Goal: Check status: Check status

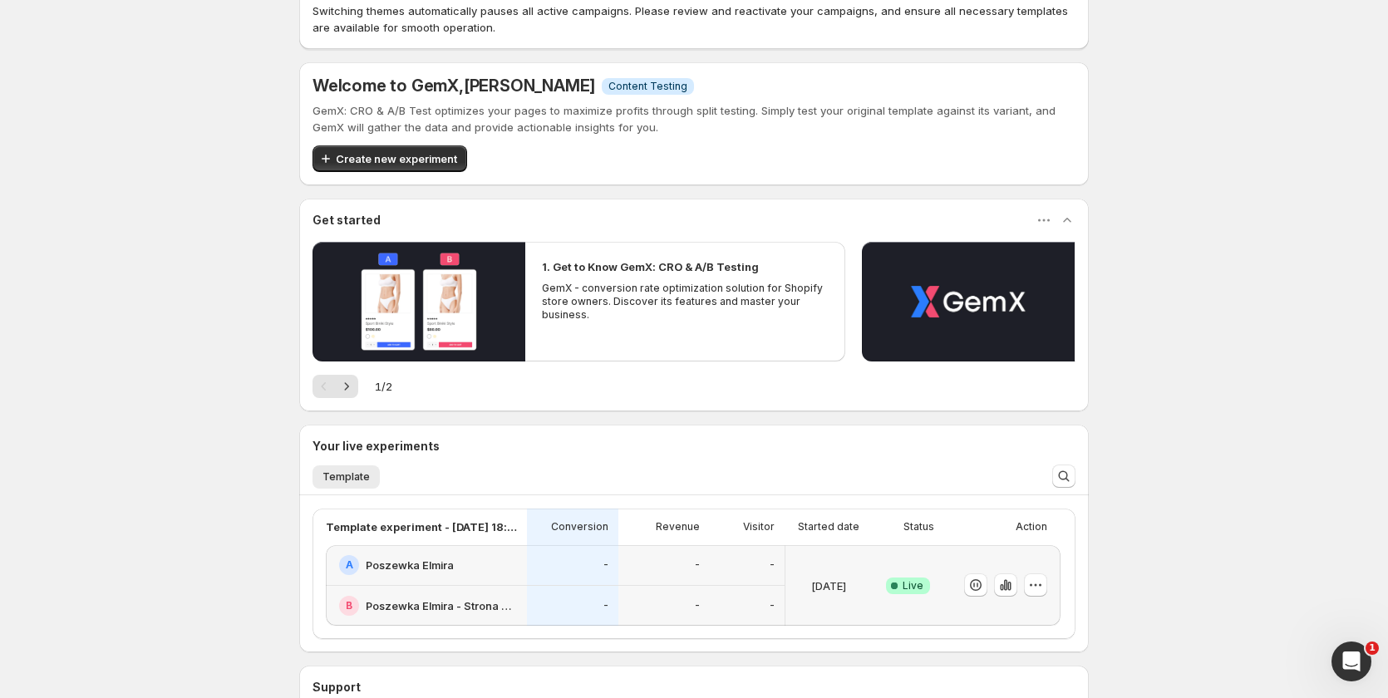
scroll to position [166, 0]
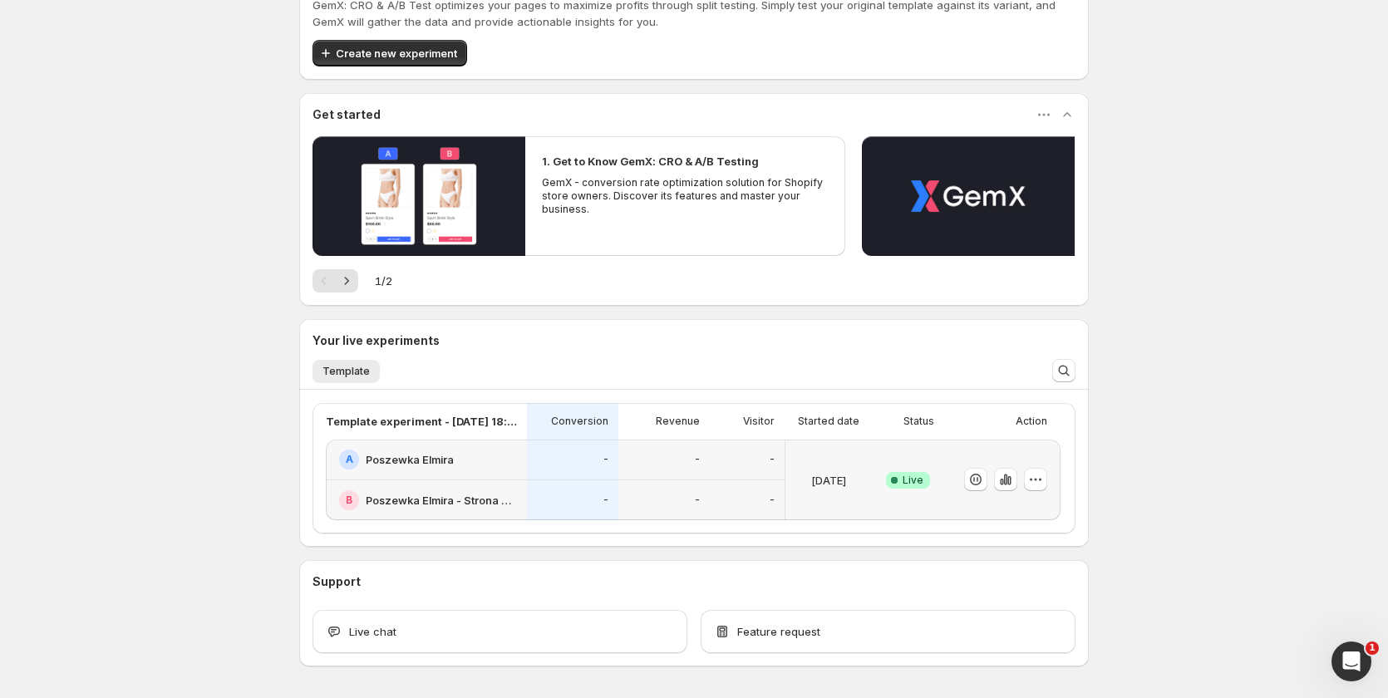
click at [670, 502] on div "-" at bounding box center [663, 500] width 71 height 21
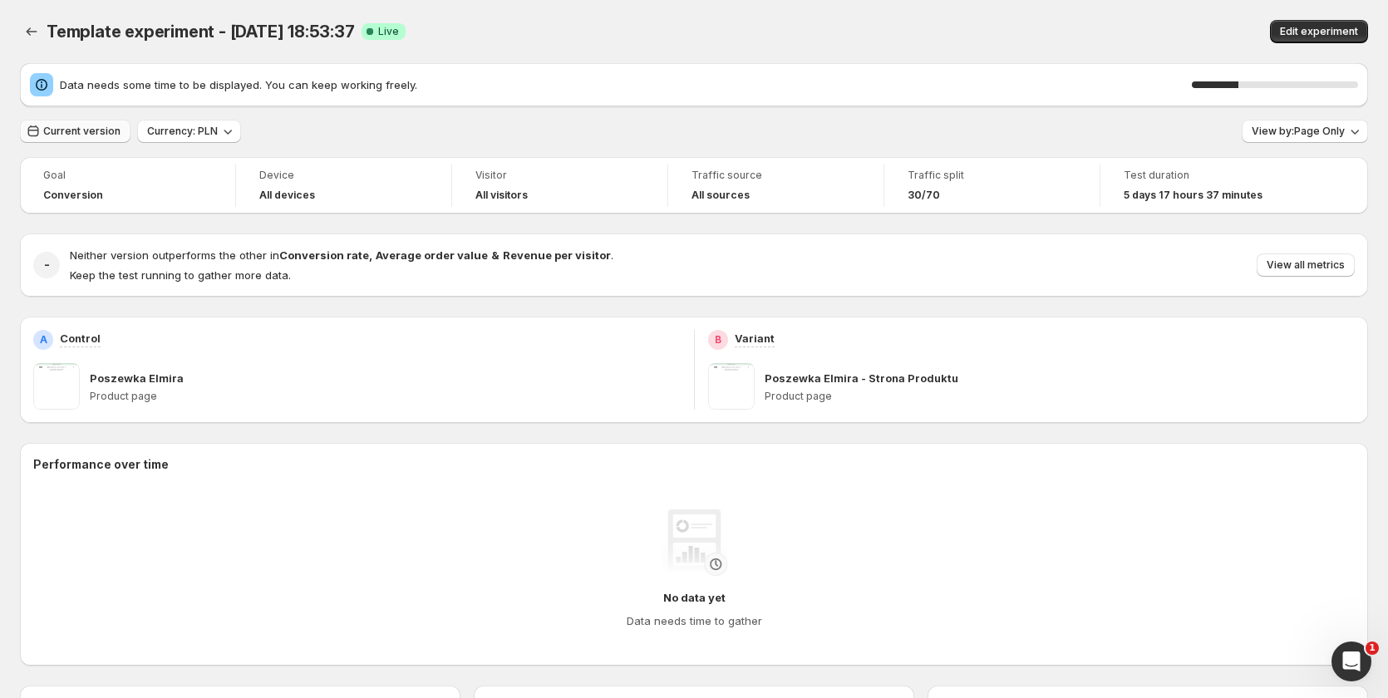
click at [81, 129] on span "Current version" at bounding box center [81, 131] width 77 height 13
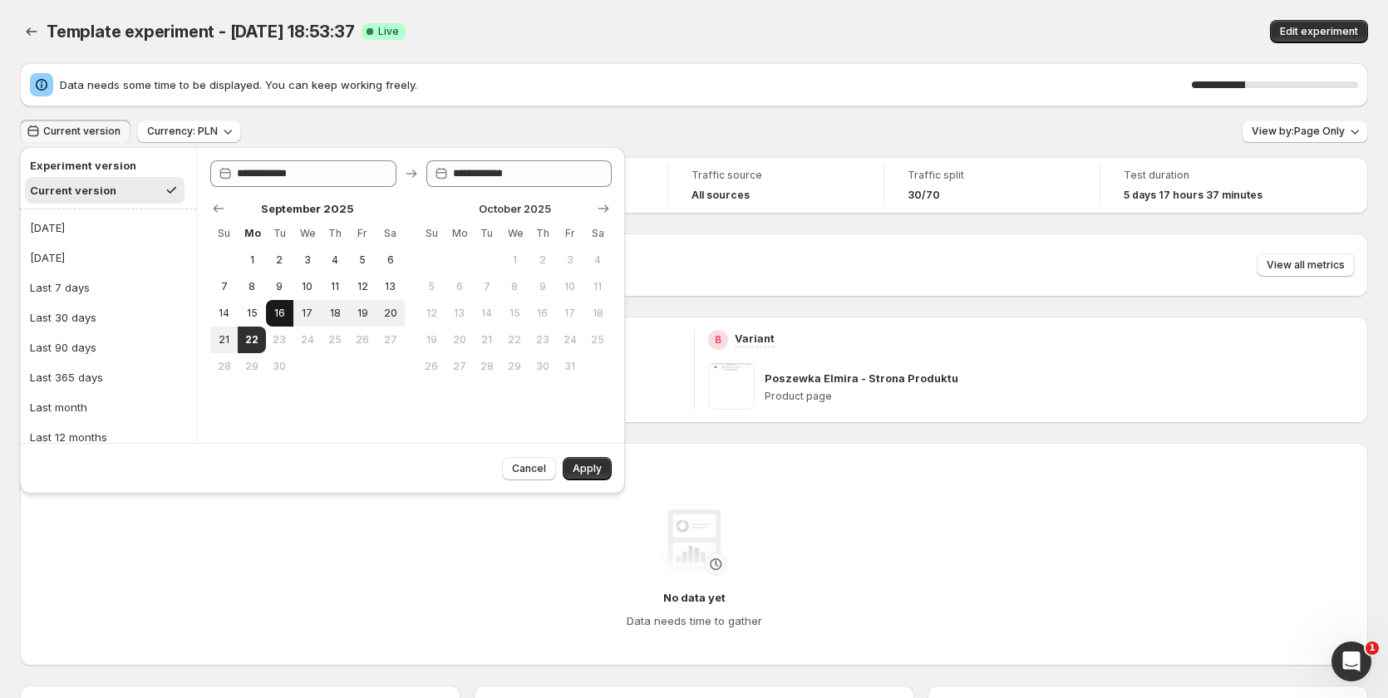
click at [275, 309] on span "16" at bounding box center [280, 313] width 14 height 13
click at [393, 312] on span "20" at bounding box center [390, 313] width 14 height 13
type input "**********"
click at [573, 465] on button "Apply" at bounding box center [587, 468] width 49 height 23
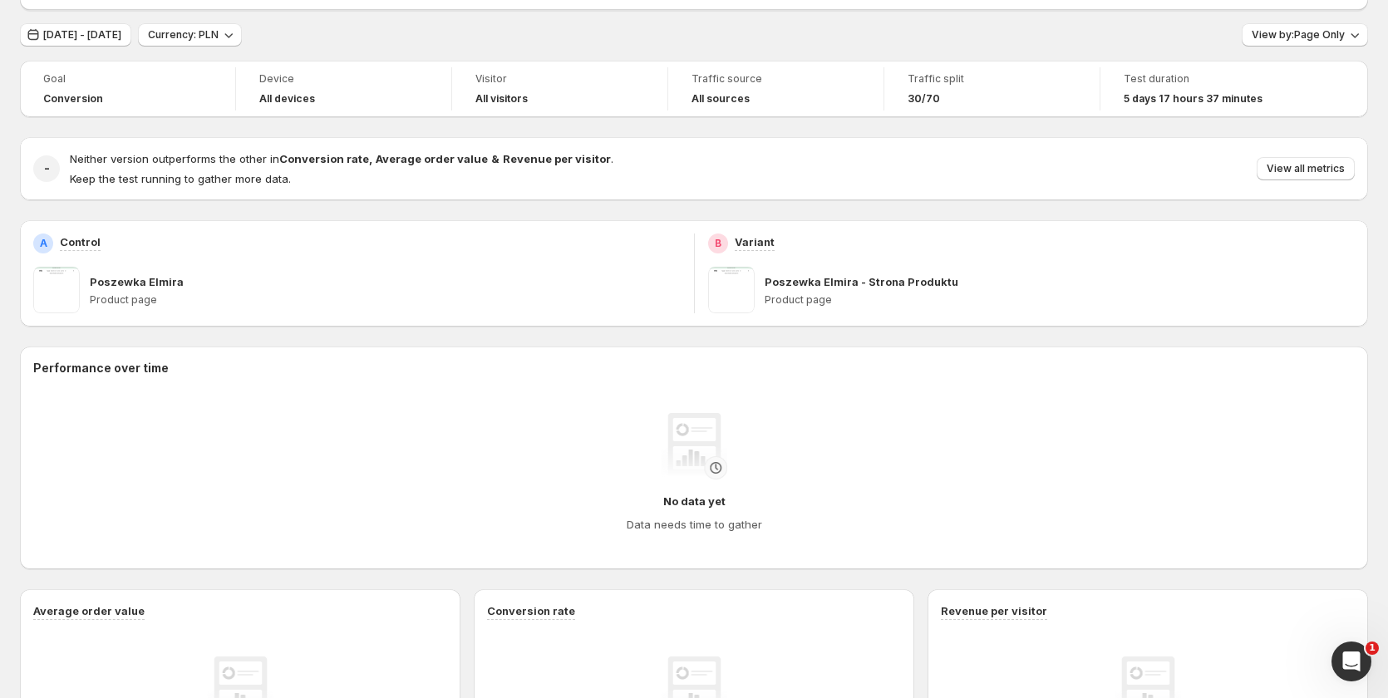
scroll to position [83, 0]
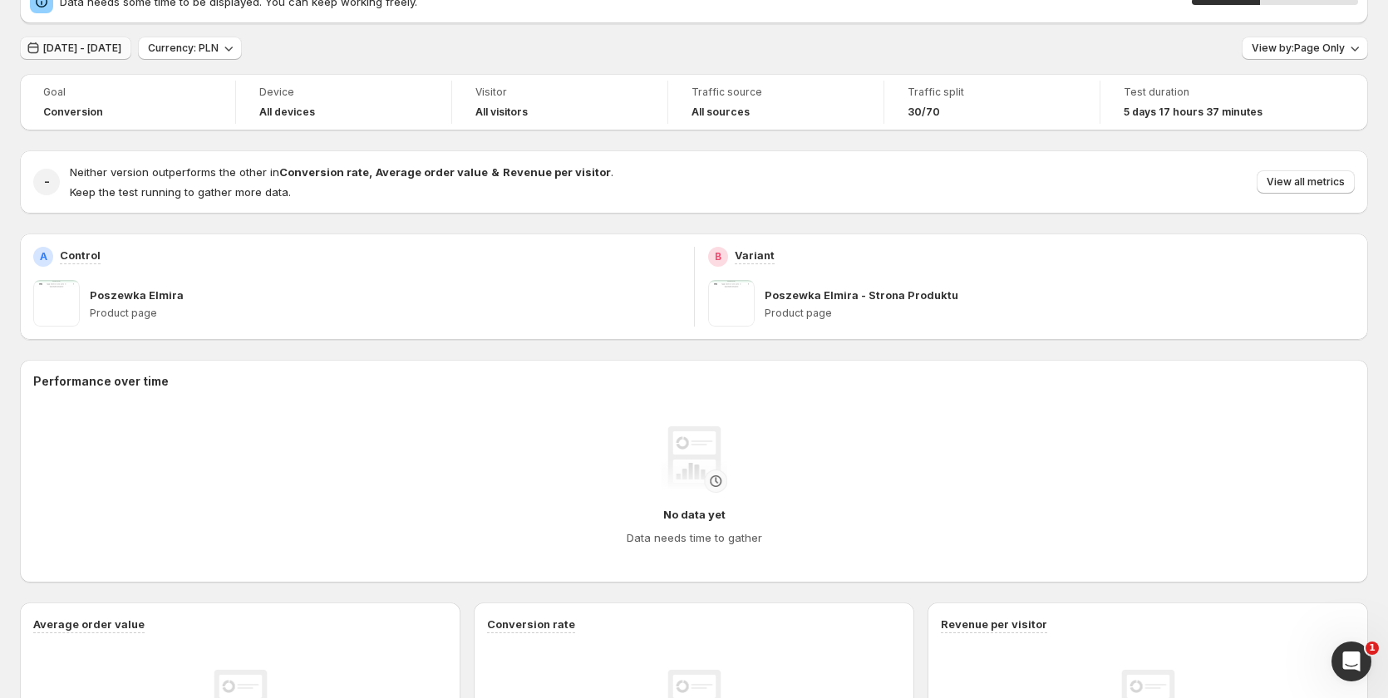
drag, startPoint x: 91, startPoint y: 44, endPoint x: 90, endPoint y: 52, distance: 8.4
click at [90, 46] on span "[DATE] - [DATE]" at bounding box center [82, 48] width 78 height 13
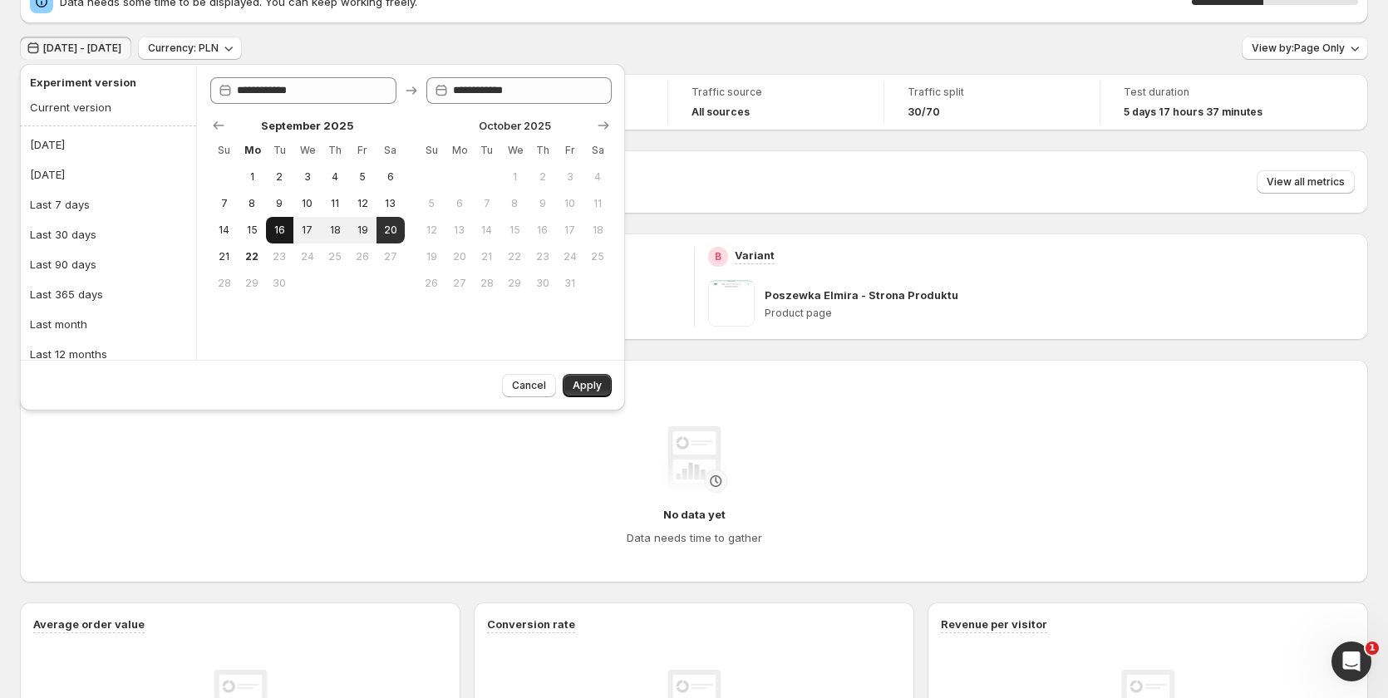
click at [274, 230] on span "16" at bounding box center [280, 230] width 14 height 13
click at [219, 264] on button "21" at bounding box center [223, 256] width 27 height 27
type input "**********"
click at [603, 389] on button "Apply" at bounding box center [587, 385] width 49 height 23
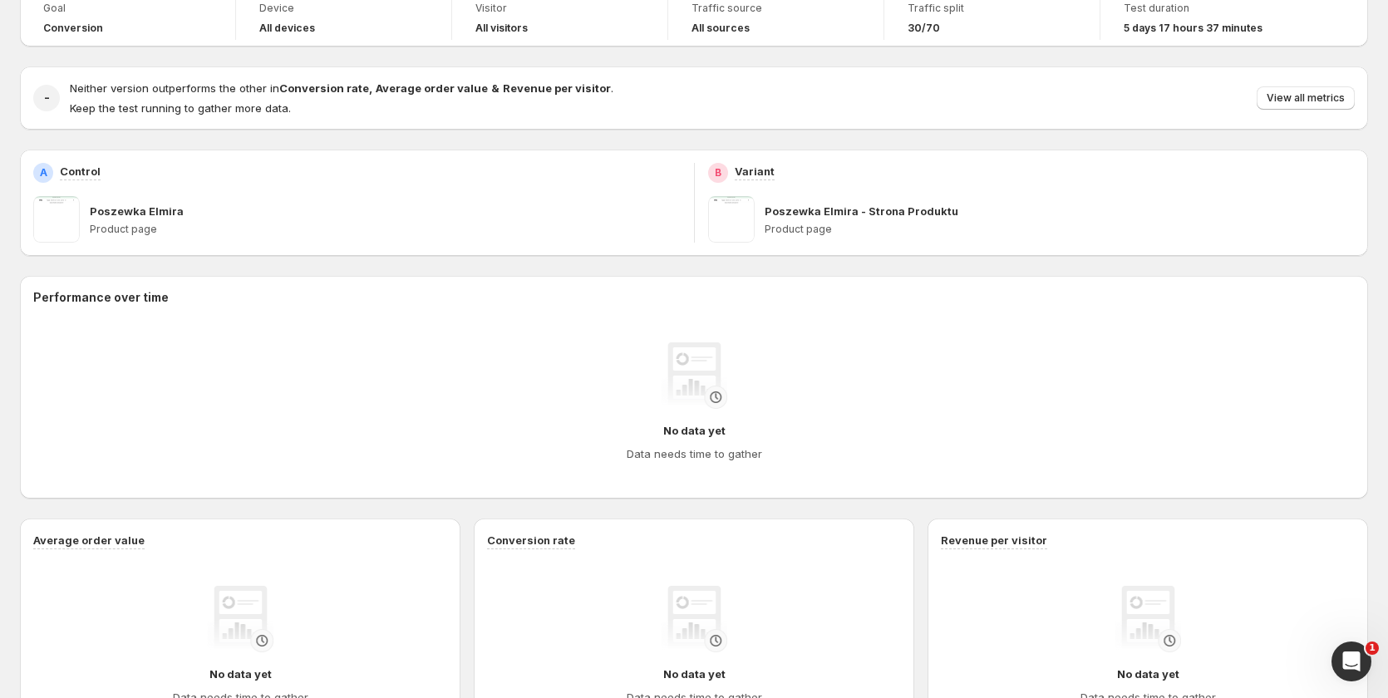
scroll to position [46, 0]
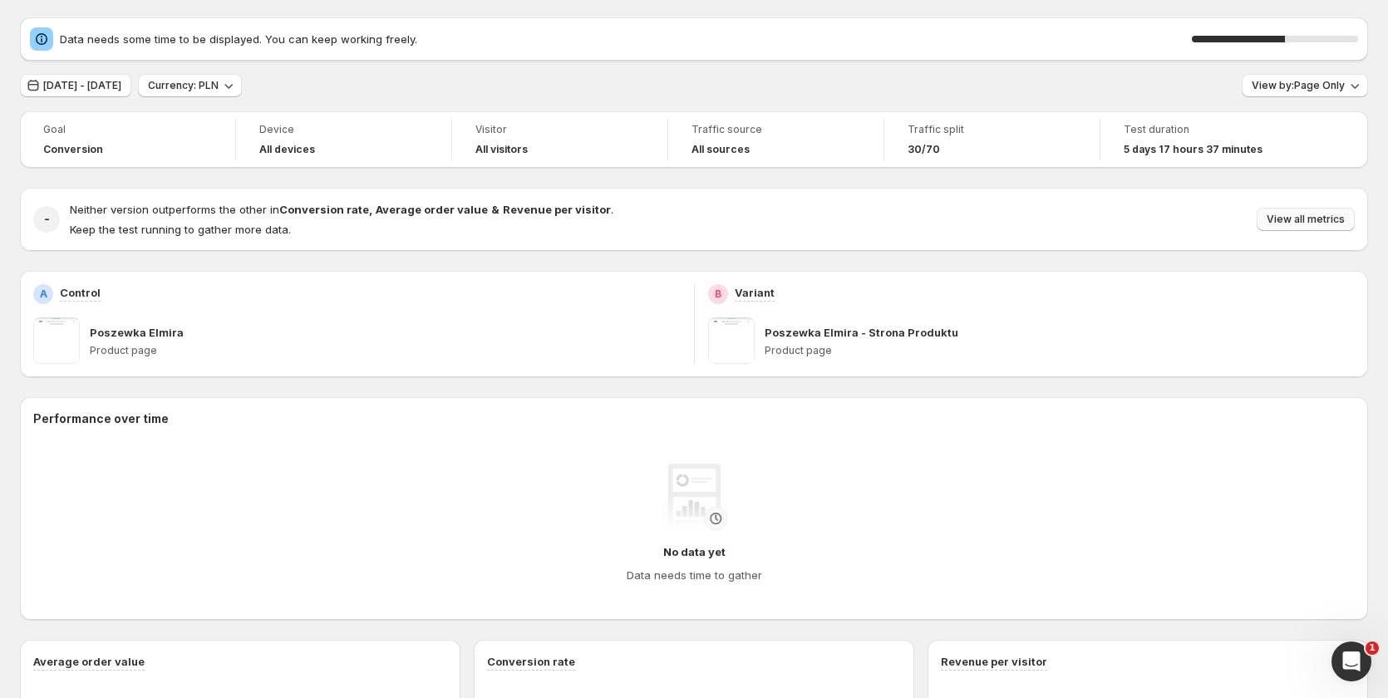
click at [1287, 220] on span "View all metrics" at bounding box center [1305, 219] width 78 height 13
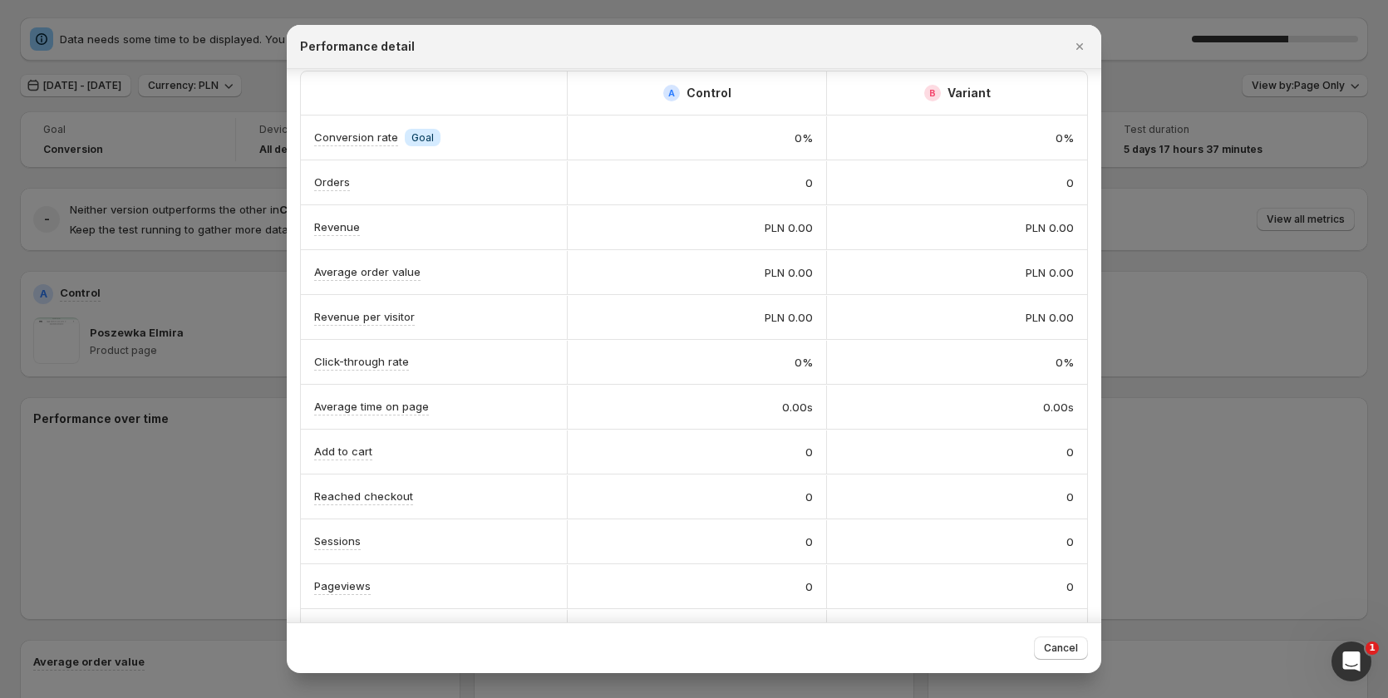
scroll to position [57, 0]
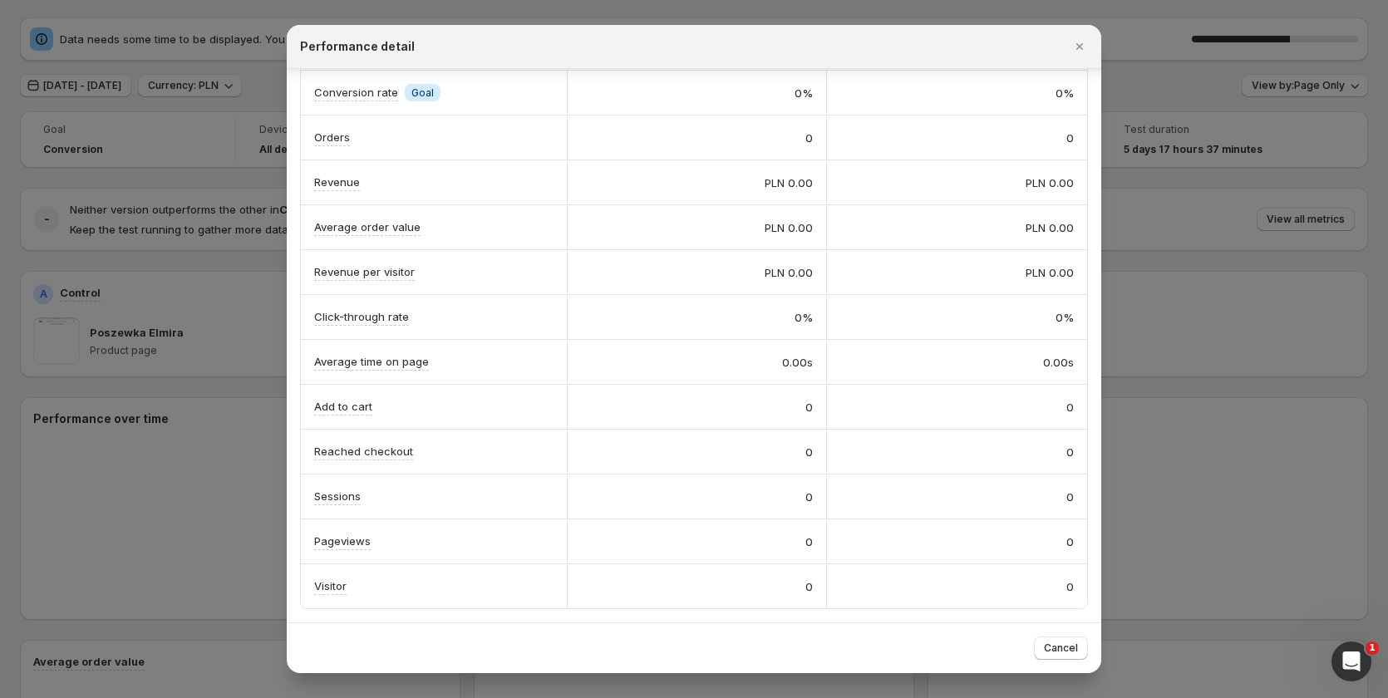
drag, startPoint x: 1237, startPoint y: 412, endPoint x: 1250, endPoint y: 467, distance: 56.2
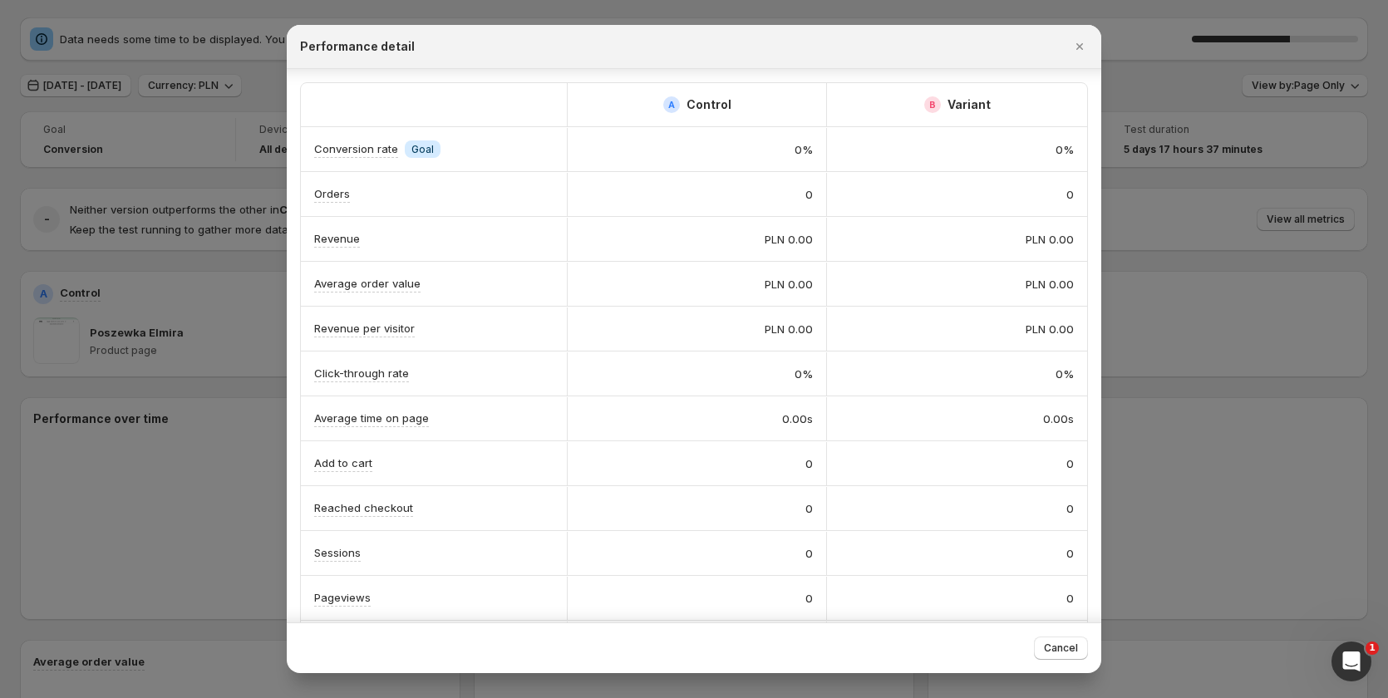
drag, startPoint x: 1044, startPoint y: 383, endPoint x: 1114, endPoint y: 268, distance: 134.9
drag, startPoint x: 1154, startPoint y: 260, endPoint x: 1133, endPoint y: 261, distance: 21.6
click at [1144, 265] on div at bounding box center [694, 349] width 1388 height 698
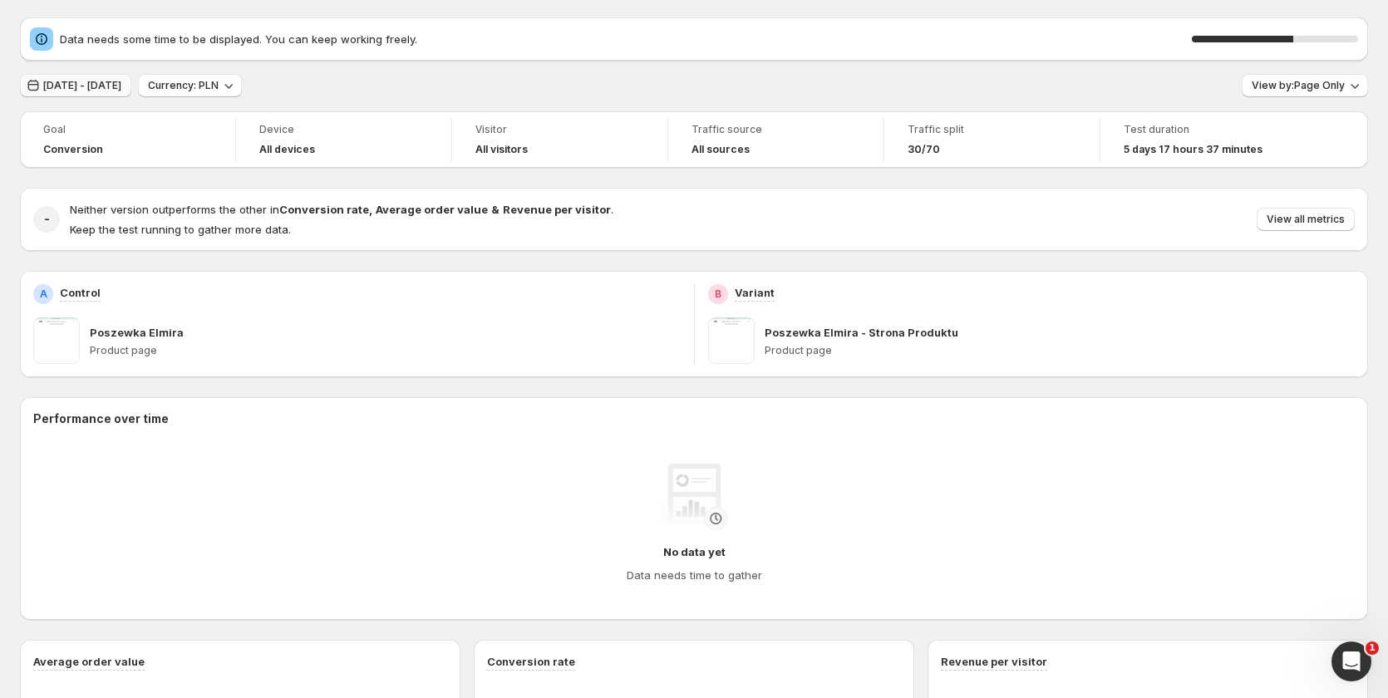
click at [131, 79] on button "[DATE] - [DATE]" at bounding box center [75, 85] width 111 height 23
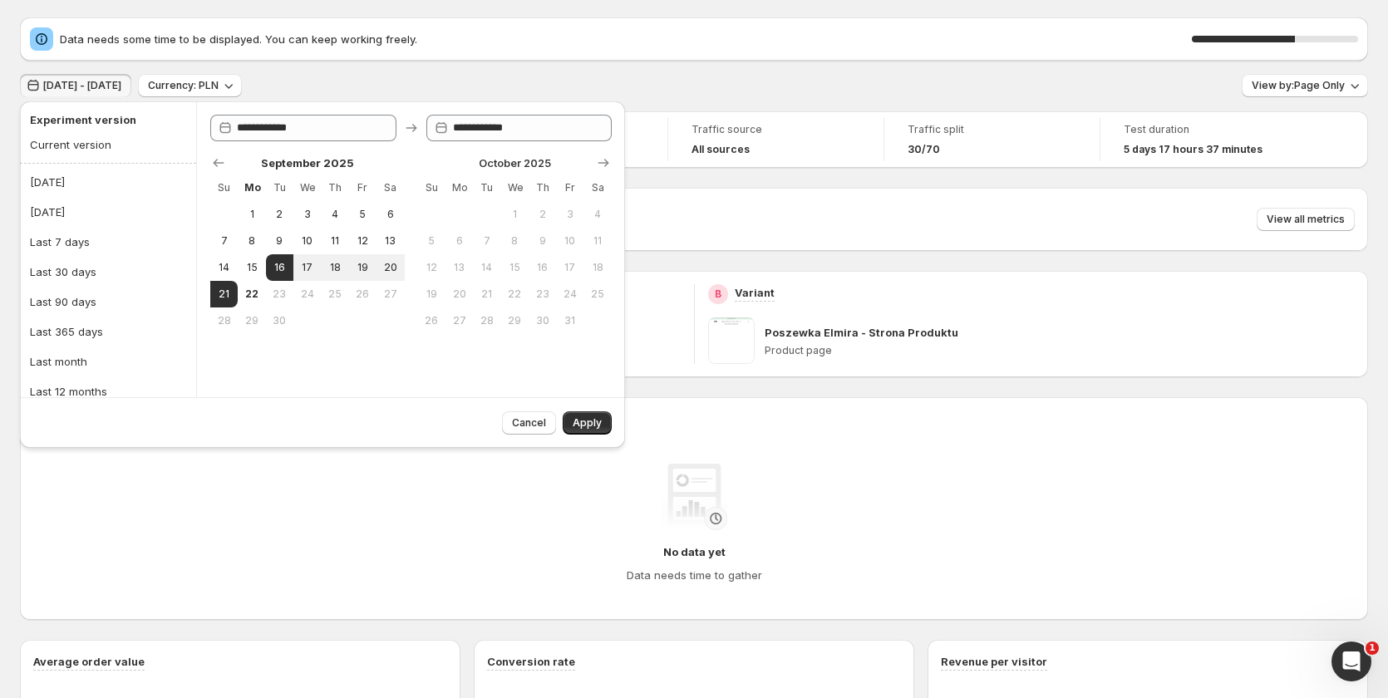
click at [121, 80] on span "[DATE] - [DATE]" at bounding box center [82, 85] width 78 height 13
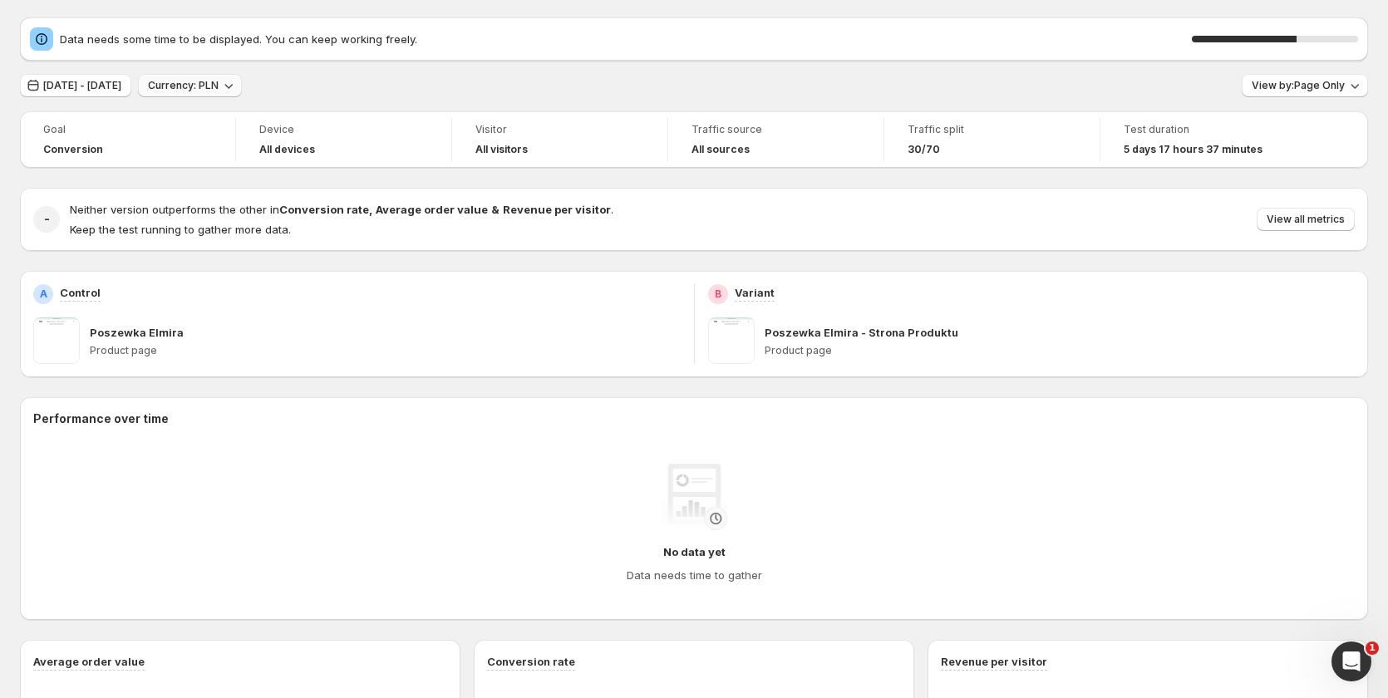
click at [219, 80] on span "Currency: PLN" at bounding box center [183, 85] width 71 height 13
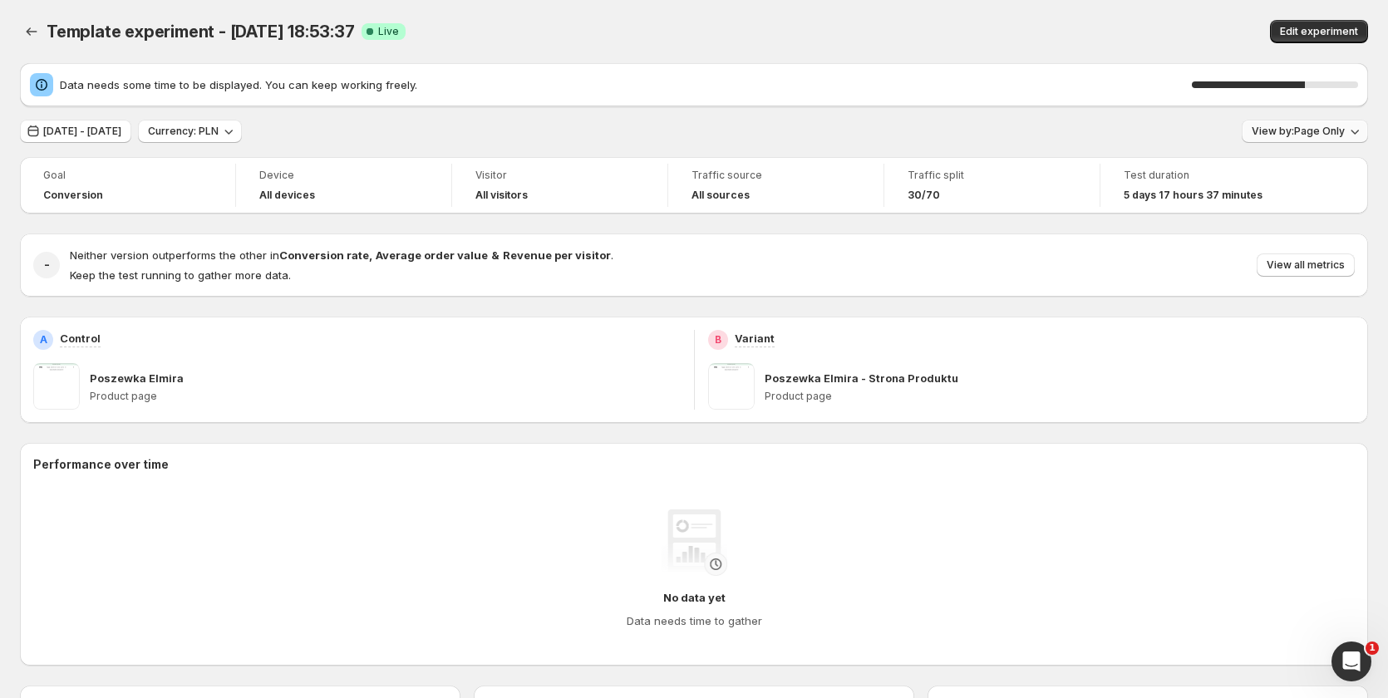
click at [1293, 134] on span "View by: Page Only" at bounding box center [1297, 131] width 93 height 13
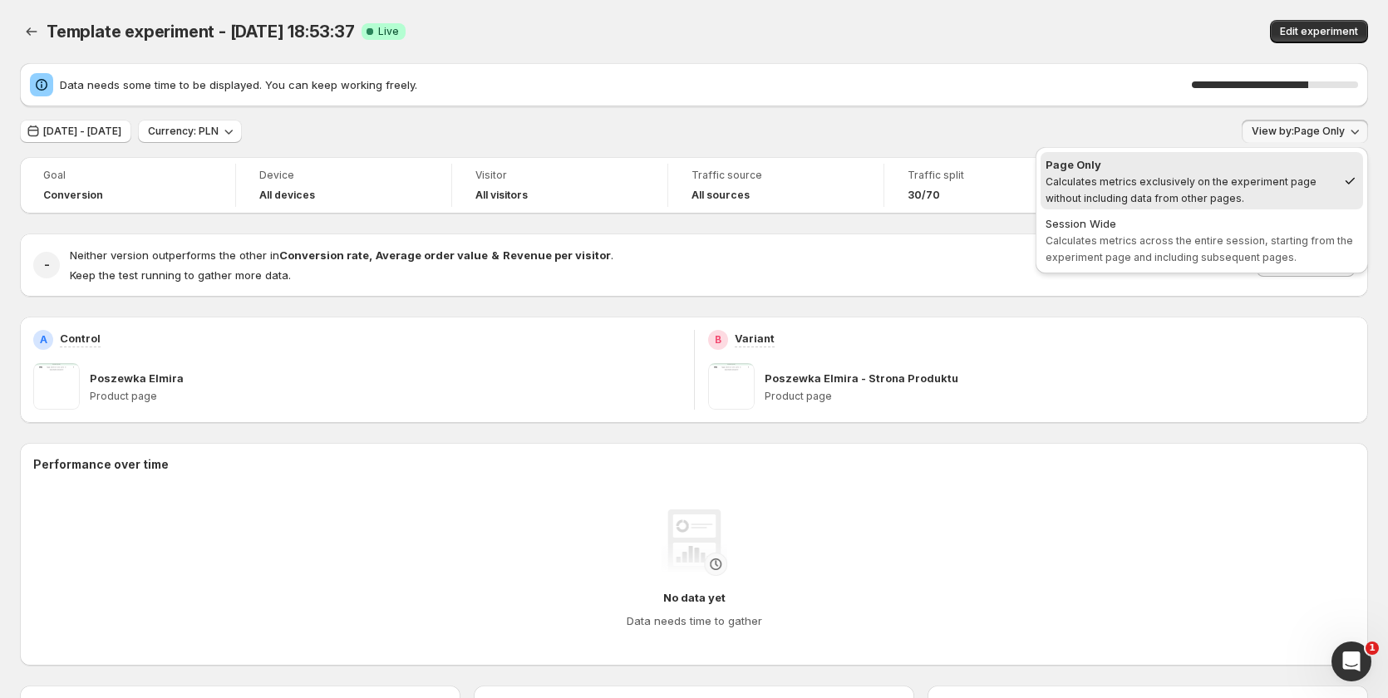
click at [1208, 230] on div "Session Wide" at bounding box center [1201, 223] width 312 height 17
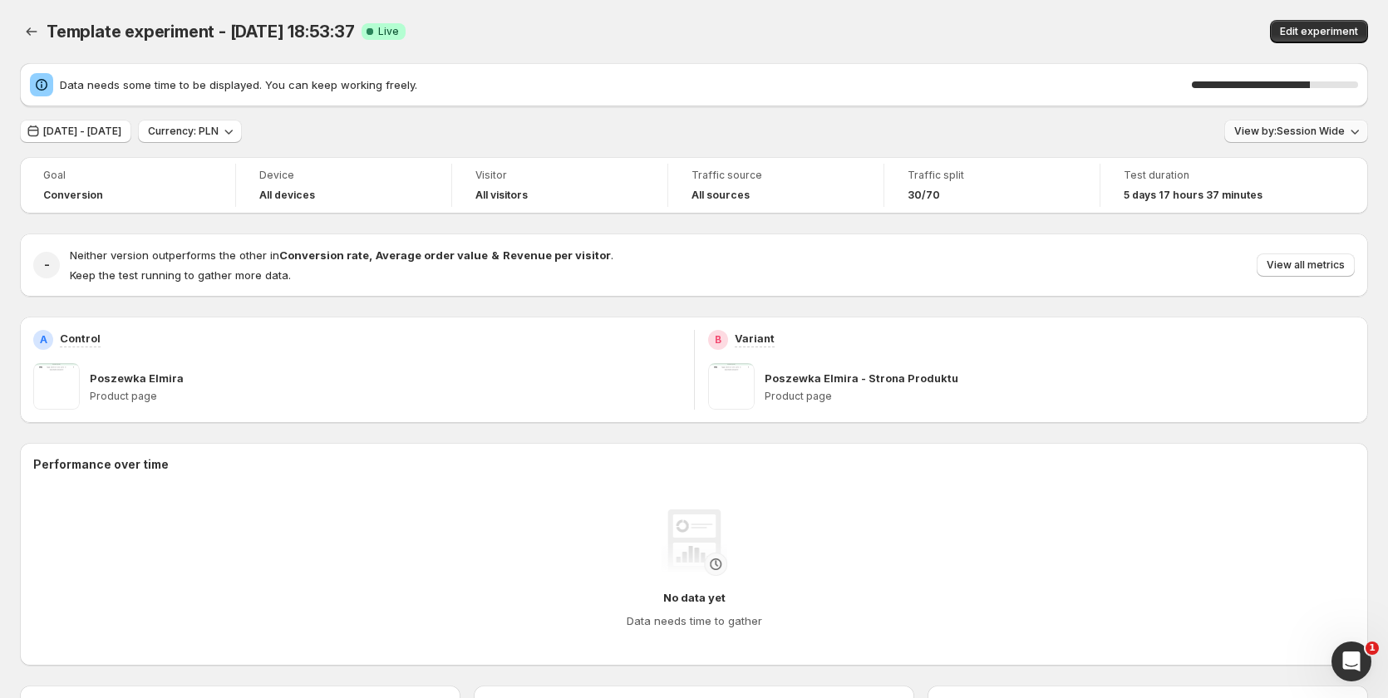
click at [1279, 135] on span "View by: Session Wide" at bounding box center [1289, 131] width 111 height 13
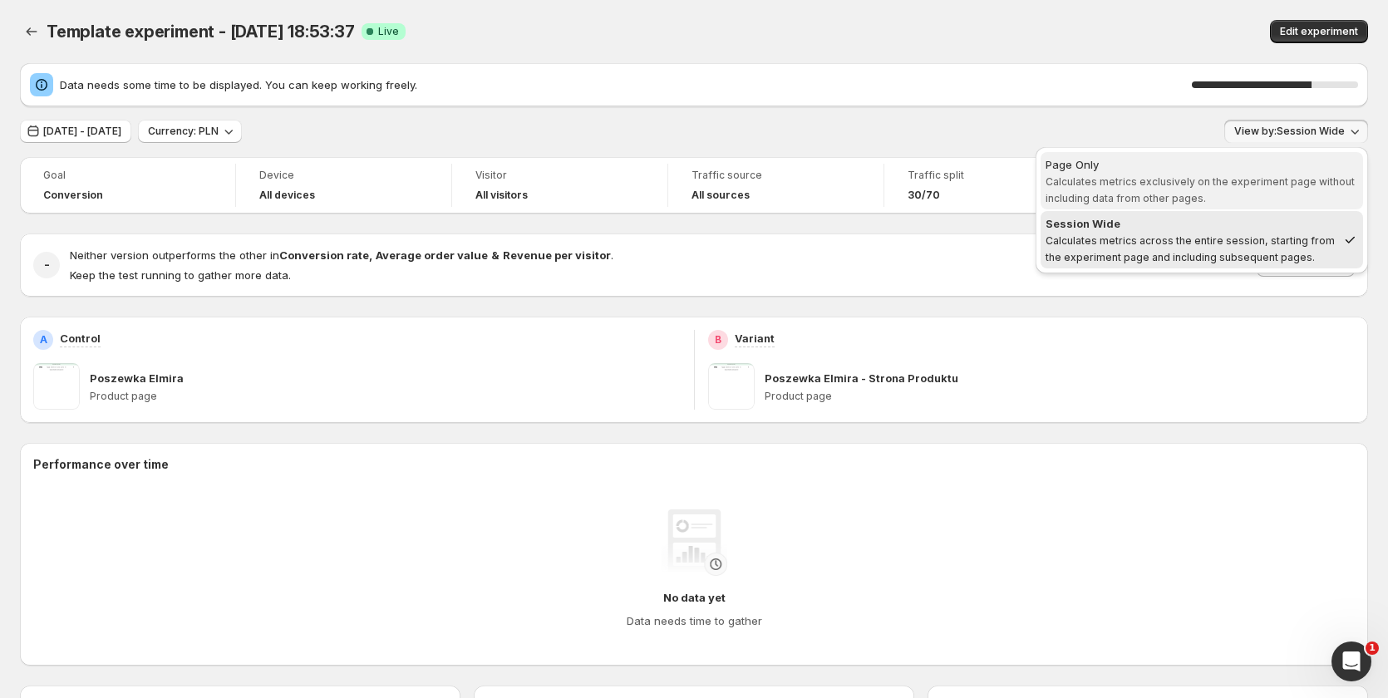
click at [1224, 186] on span "Calculates metrics exclusively on the experiment page without including data fr…" at bounding box center [1199, 189] width 309 height 29
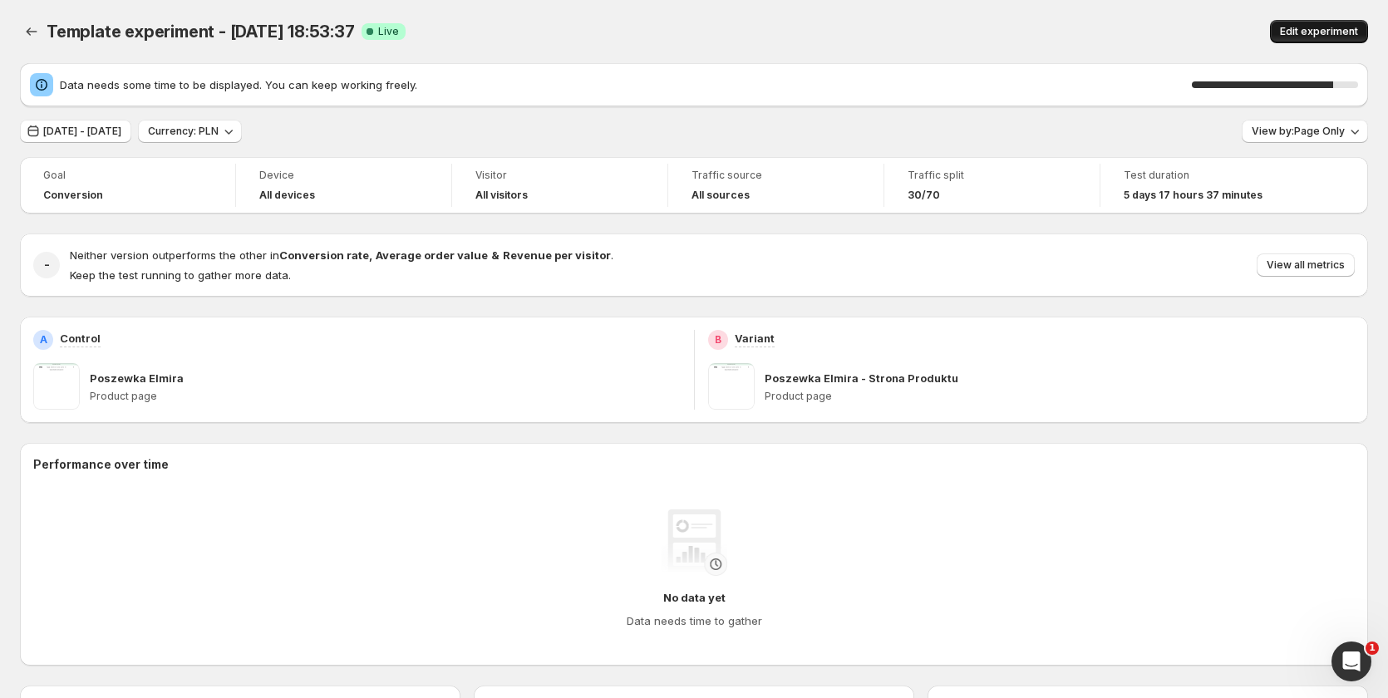
click at [1316, 41] on button "Edit experiment" at bounding box center [1319, 31] width 98 height 23
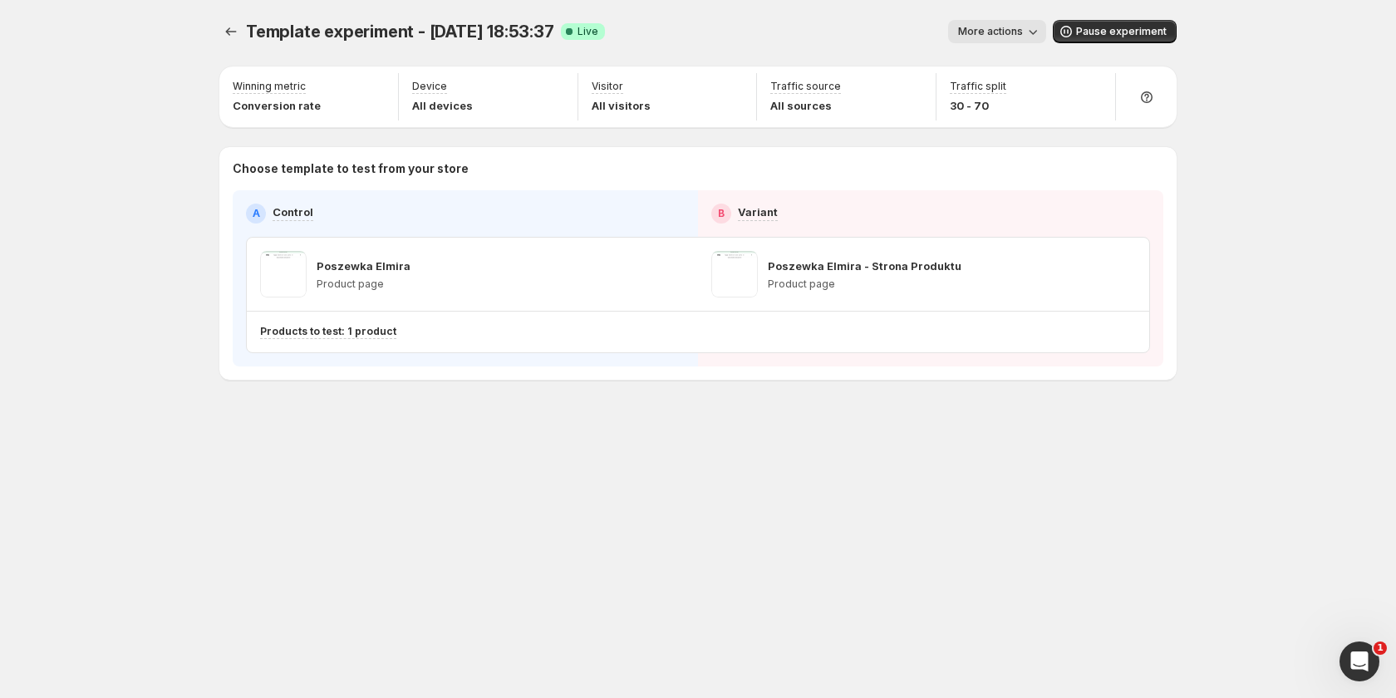
click at [1020, 30] on span "More actions" at bounding box center [990, 31] width 65 height 13
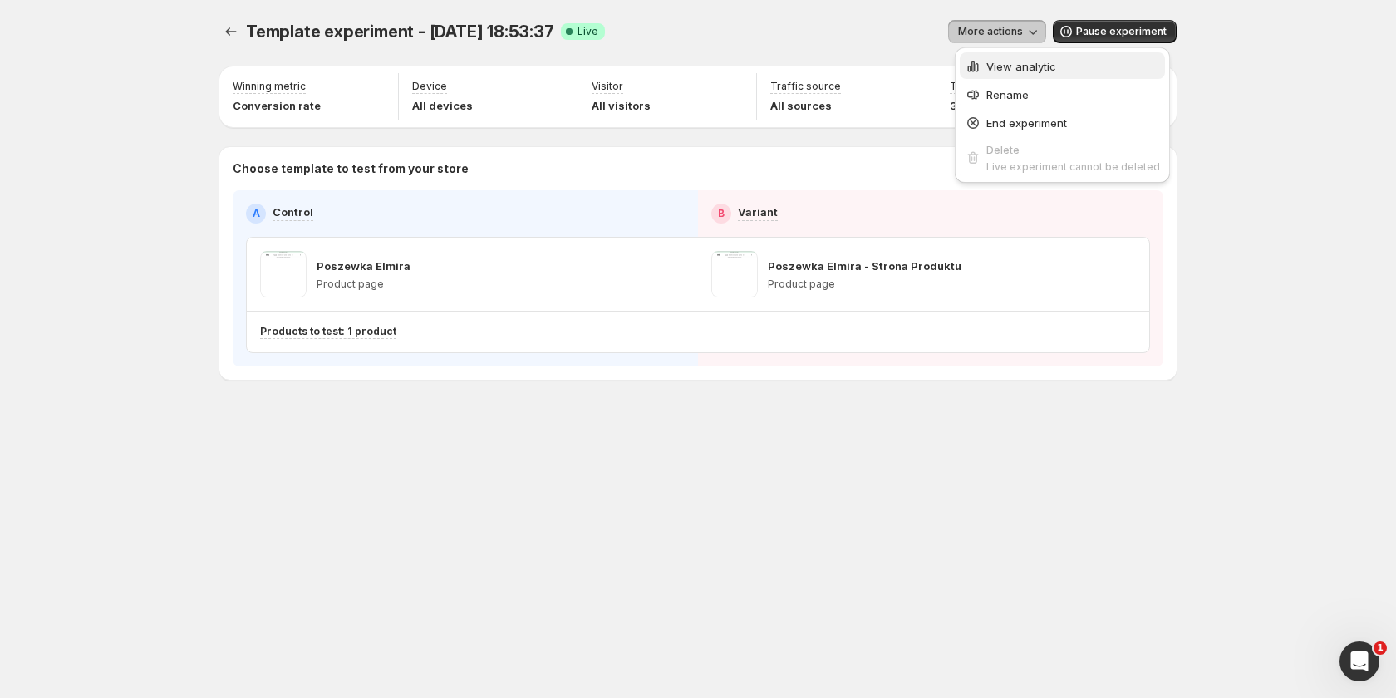
click at [1021, 58] on span "View analytic" at bounding box center [1073, 66] width 174 height 17
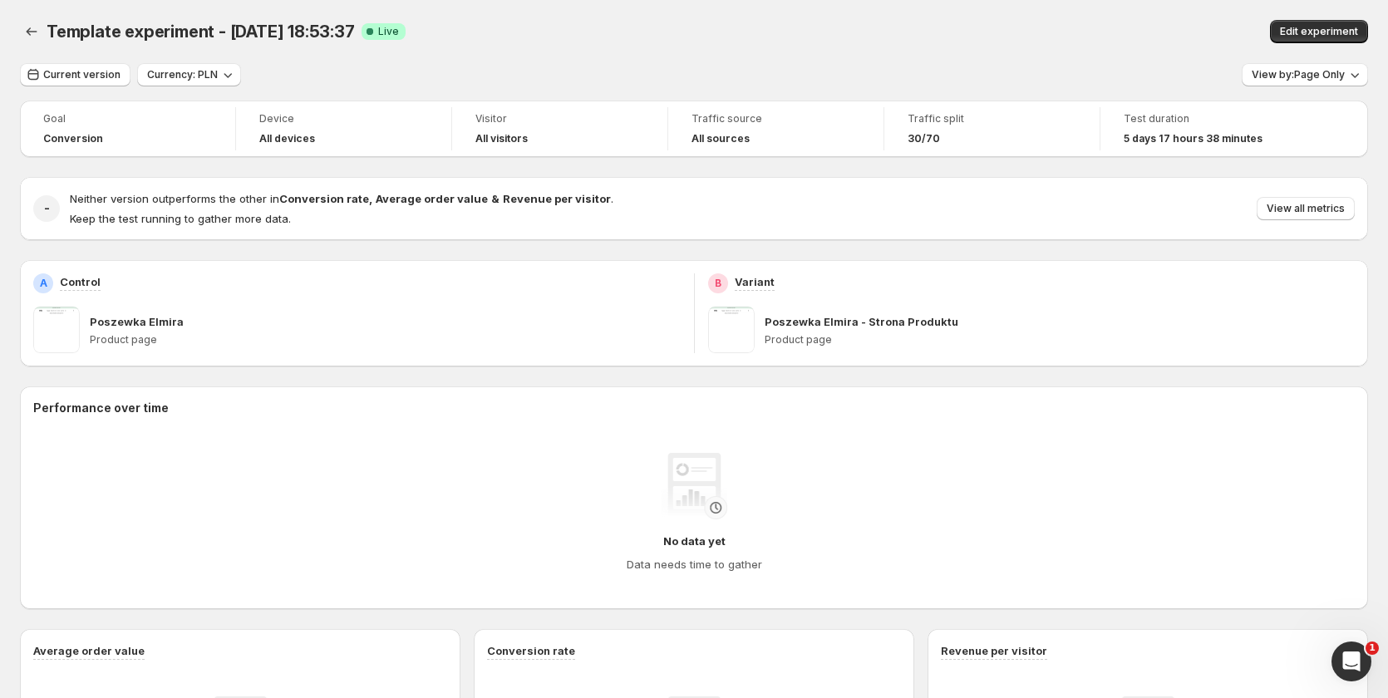
drag, startPoint x: 1251, startPoint y: 563, endPoint x: 728, endPoint y: 155, distance: 664.2
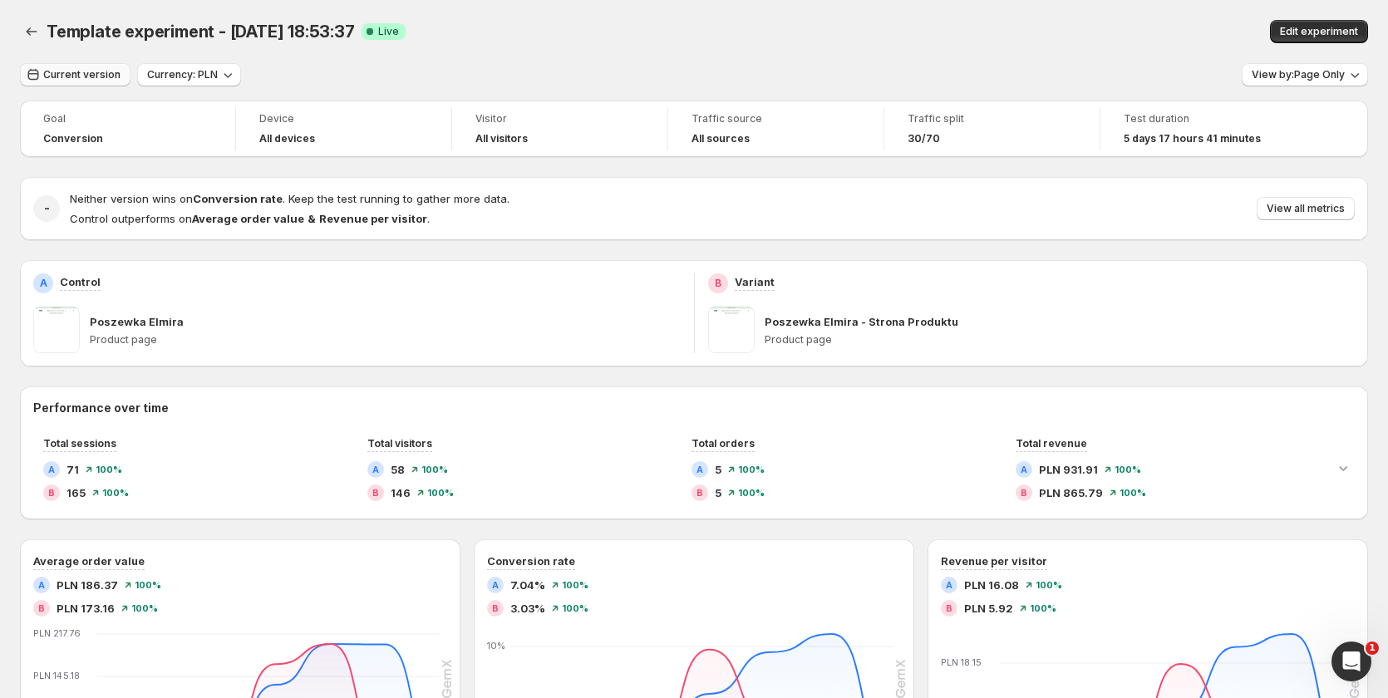
click at [60, 79] on span "Current version" at bounding box center [81, 74] width 77 height 13
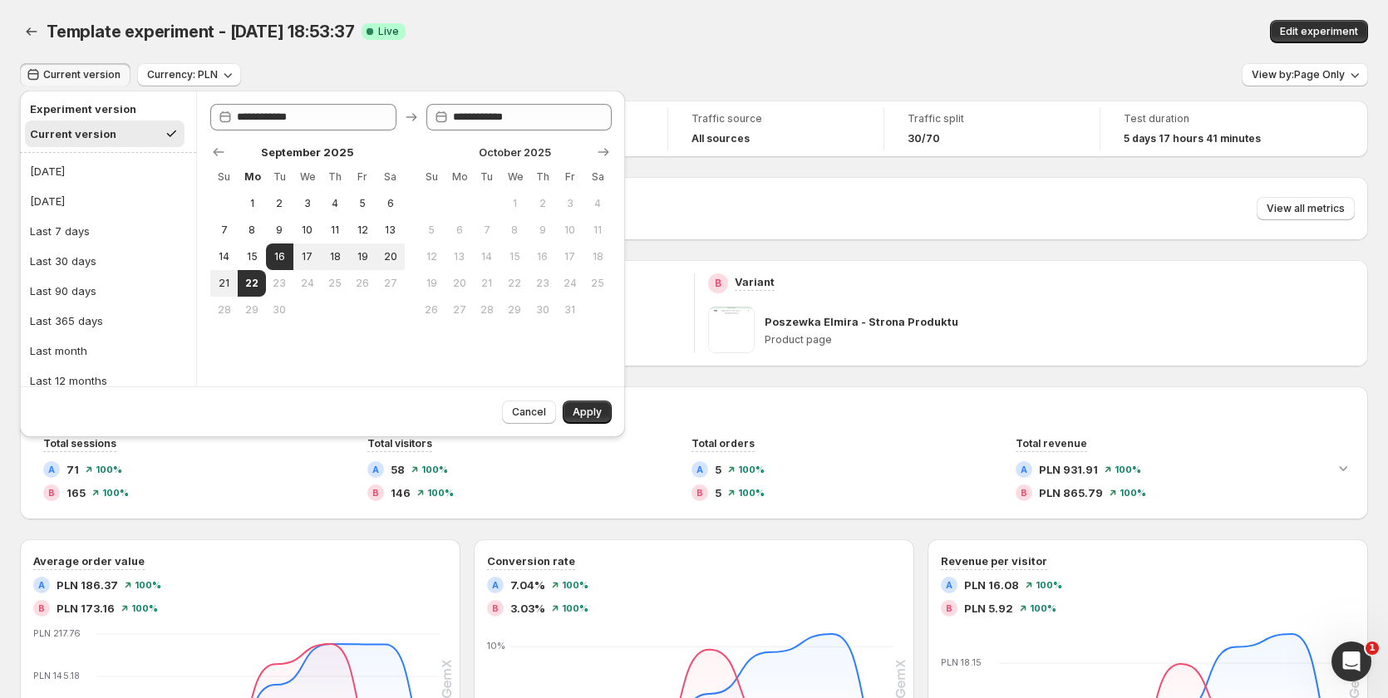
click at [1096, 224] on div "Neither version wins on Conversion rate . Keep the test running to gather more …" at bounding box center [712, 208] width 1285 height 37
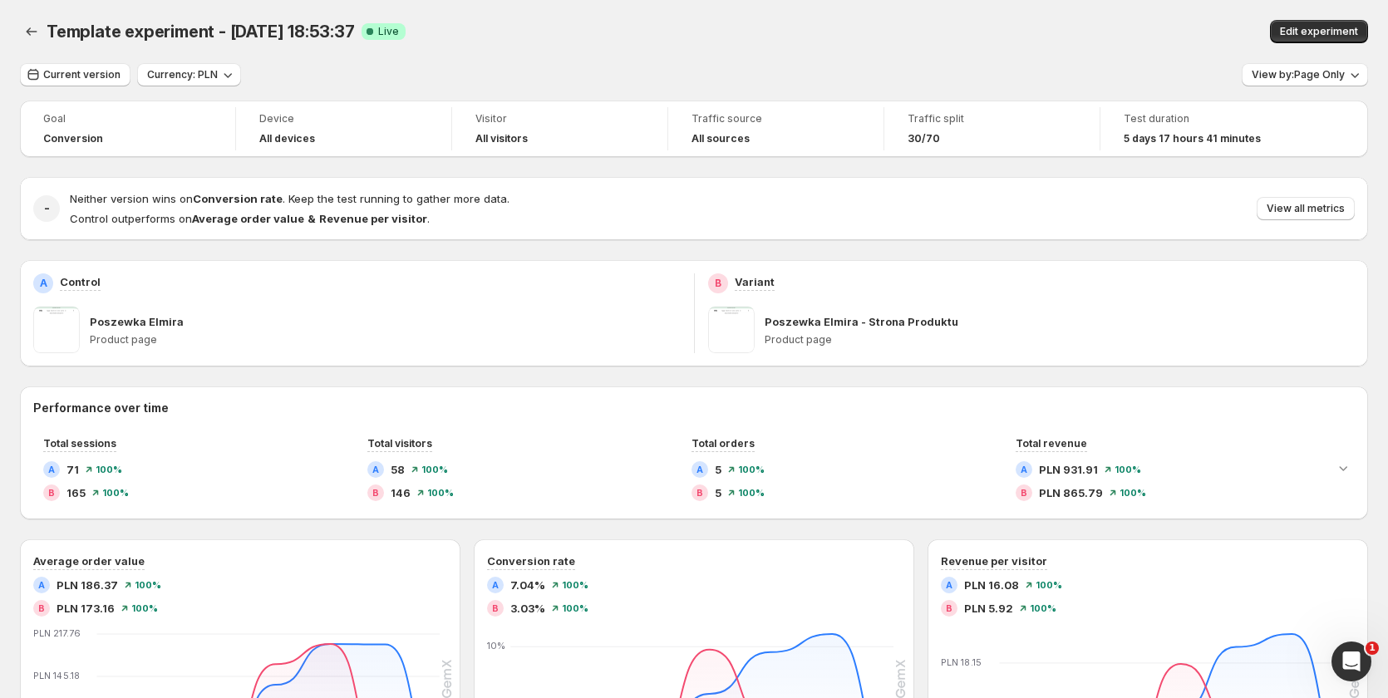
drag, startPoint x: 1152, startPoint y: 483, endPoint x: 1185, endPoint y: 329, distance: 157.3
